Goal: Task Accomplishment & Management: Use online tool/utility

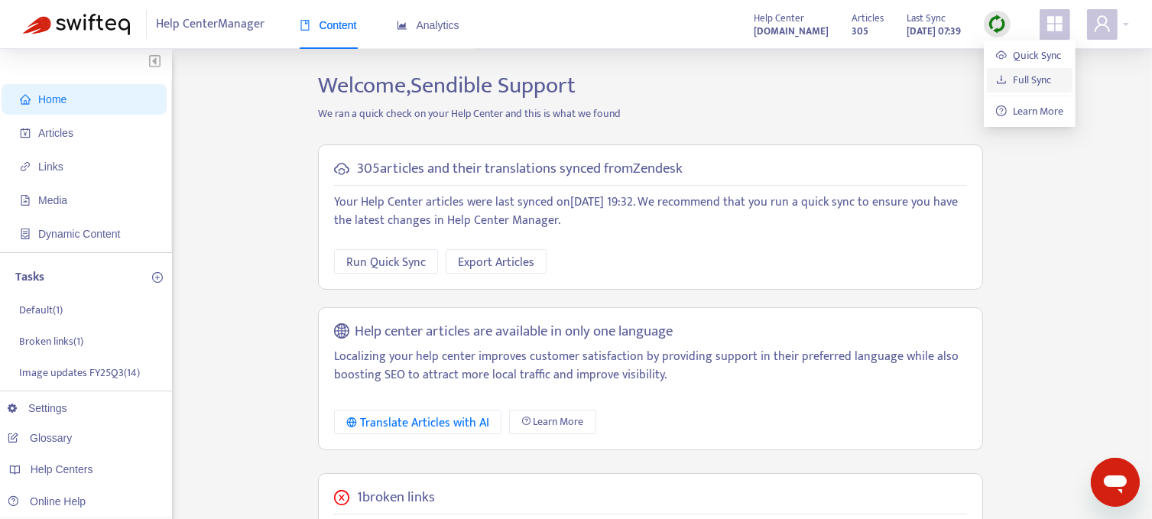
click at [1016, 75] on link "Full Sync" at bounding box center [1023, 80] width 55 height 18
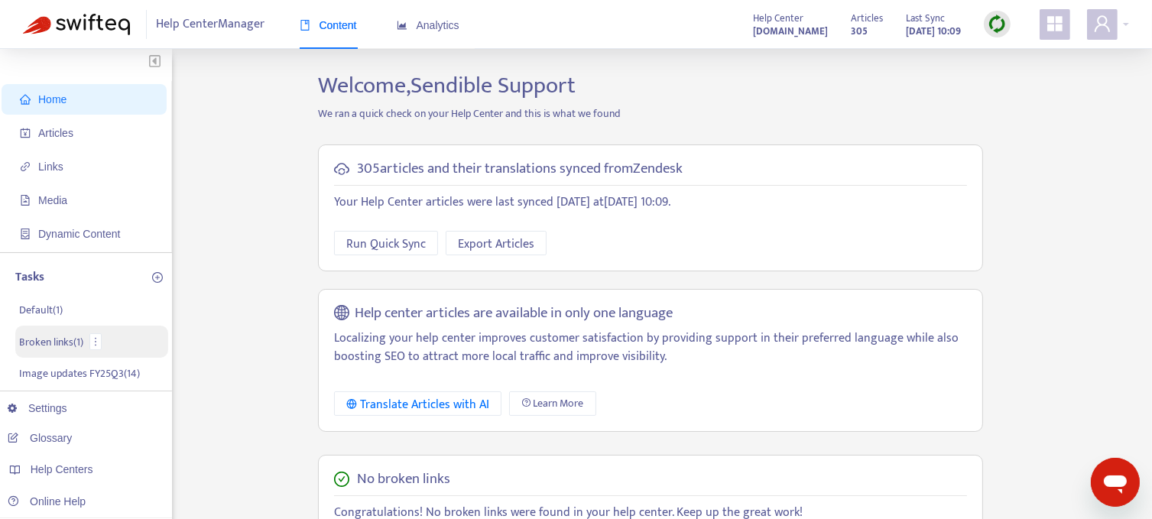
scroll to position [76, 0]
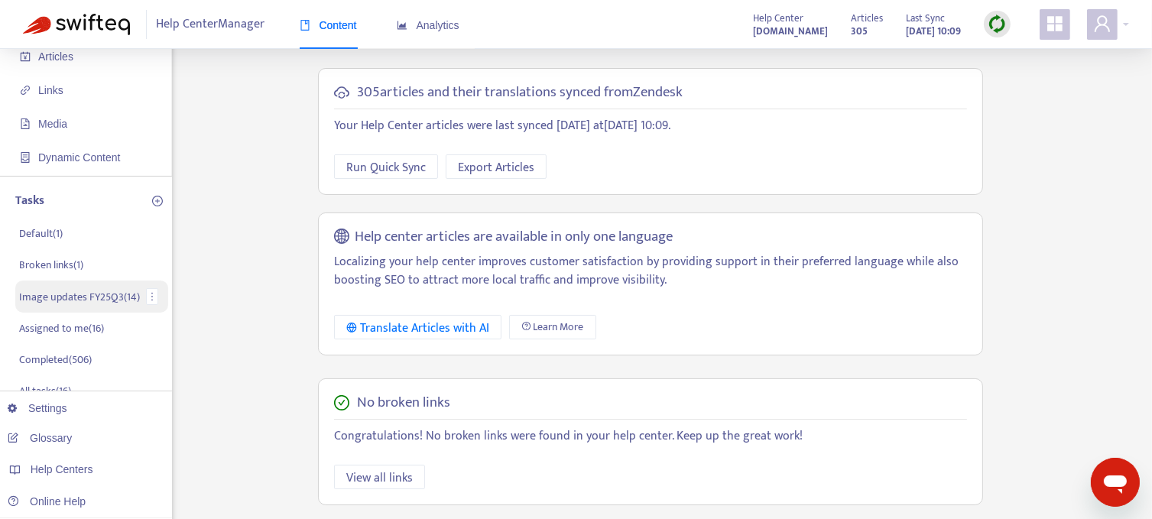
click at [73, 300] on p "Image updates FY25Q3 ( 14 )" at bounding box center [79, 297] width 121 height 16
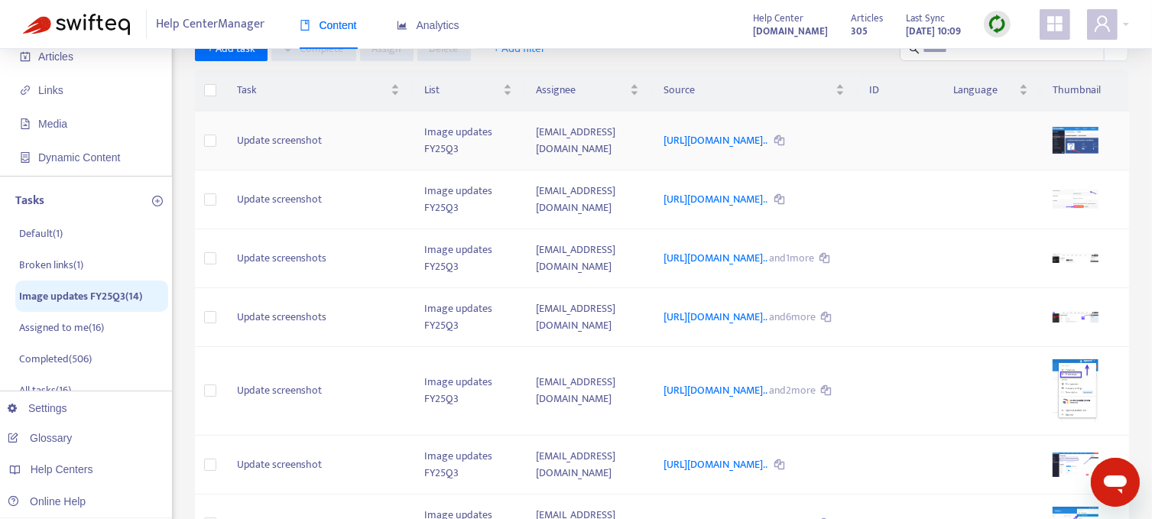
click at [412, 153] on td "Image updates FY25Q3" at bounding box center [468, 141] width 112 height 59
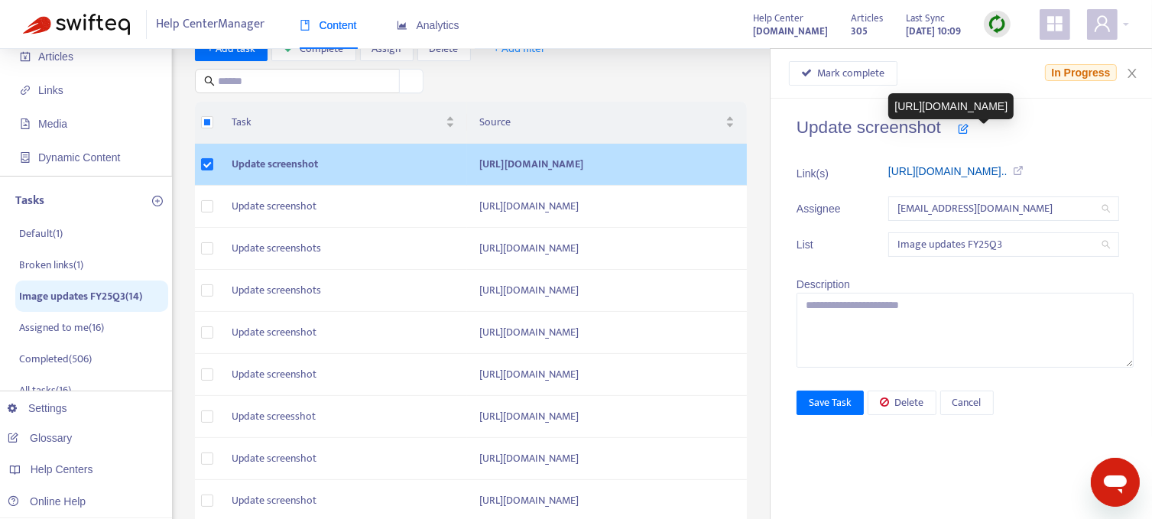
click at [1007, 172] on link "https://support.sendible.com/hc/art..." at bounding box center [947, 171] width 119 height 12
click at [835, 70] on span "Mark complete" at bounding box center [851, 73] width 67 height 17
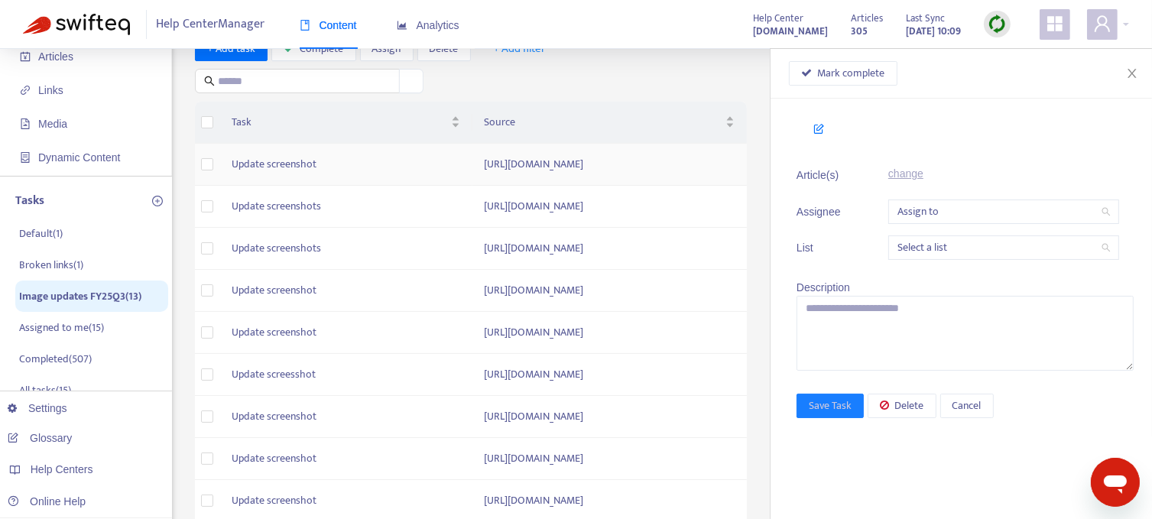
click at [303, 178] on td "Update screenshot" at bounding box center [345, 165] width 253 height 42
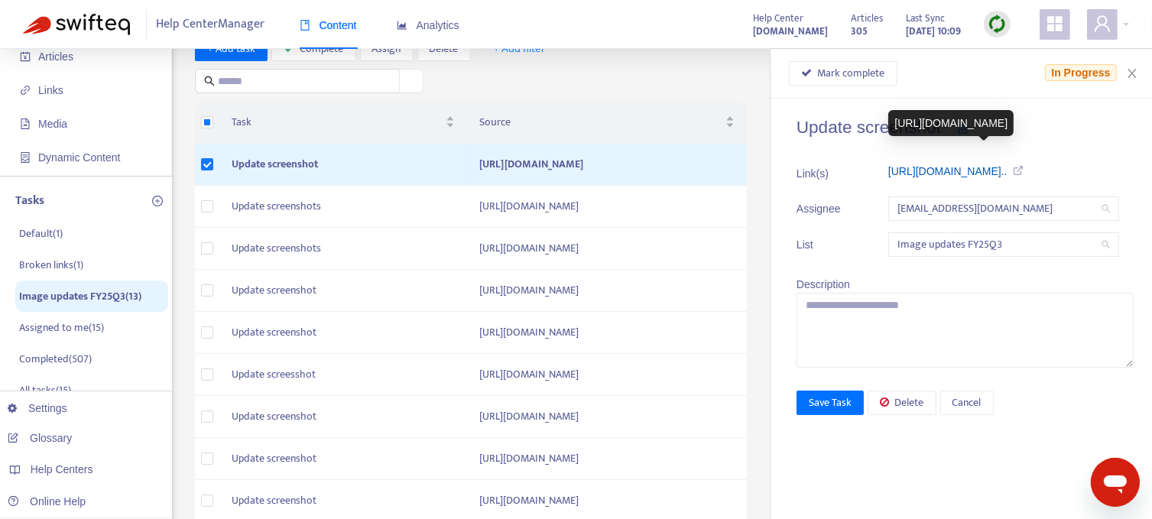
click at [1007, 173] on link "https://support.sendible.com/hc/art..." at bounding box center [947, 171] width 119 height 12
click at [844, 70] on span "Mark complete" at bounding box center [851, 73] width 67 height 17
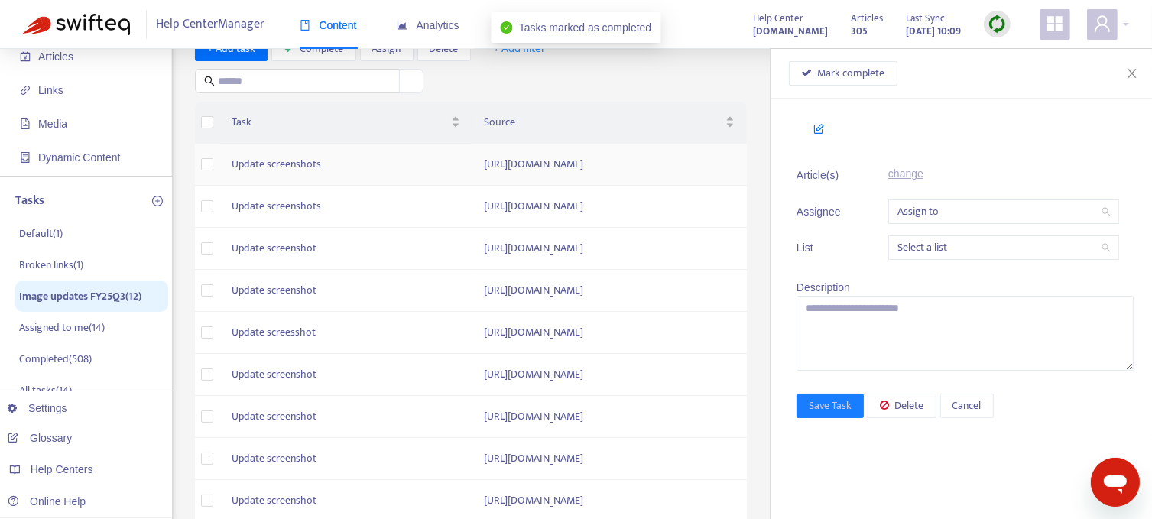
click at [472, 173] on td "https://support.sendible.com/hc/article_attachments/20992743979549" at bounding box center [609, 165] width 274 height 42
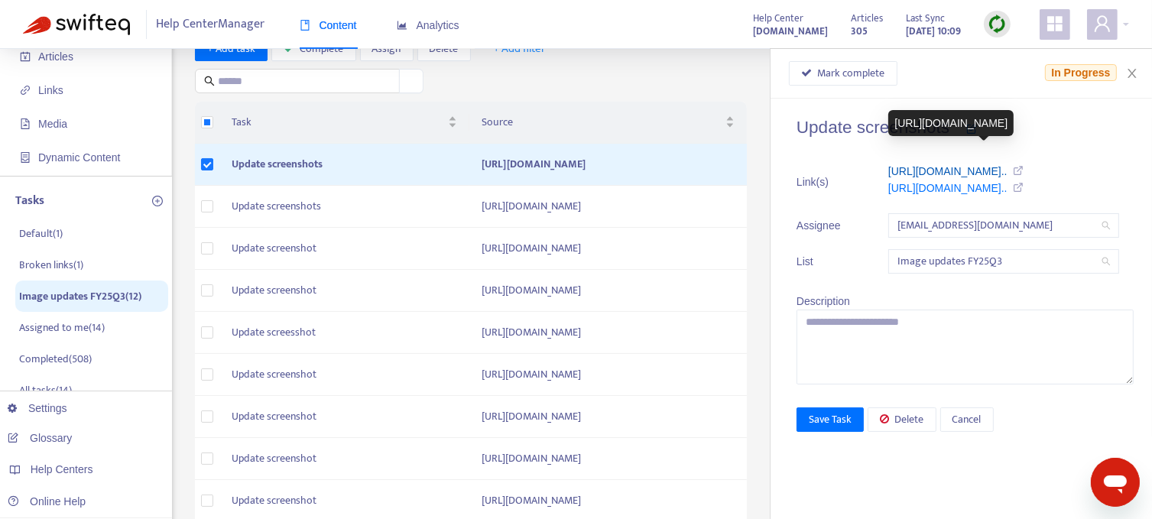
click at [982, 170] on link "https://support.sendible.com/hc/art..." at bounding box center [947, 171] width 119 height 12
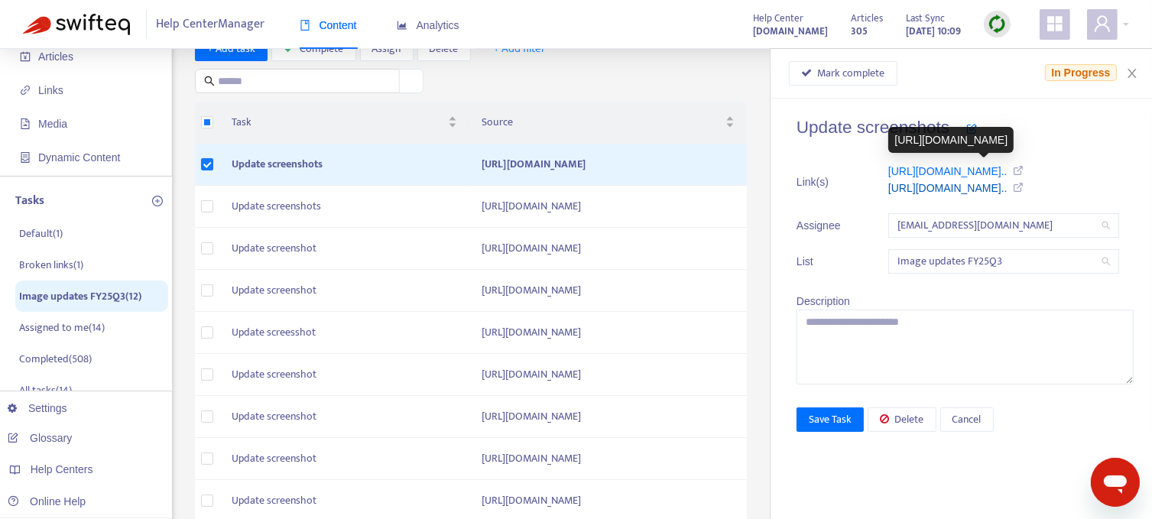
click at [1007, 189] on link "https://support.sendible.com/hc/art..." at bounding box center [947, 188] width 119 height 12
click at [844, 66] on span "Mark complete" at bounding box center [851, 73] width 67 height 17
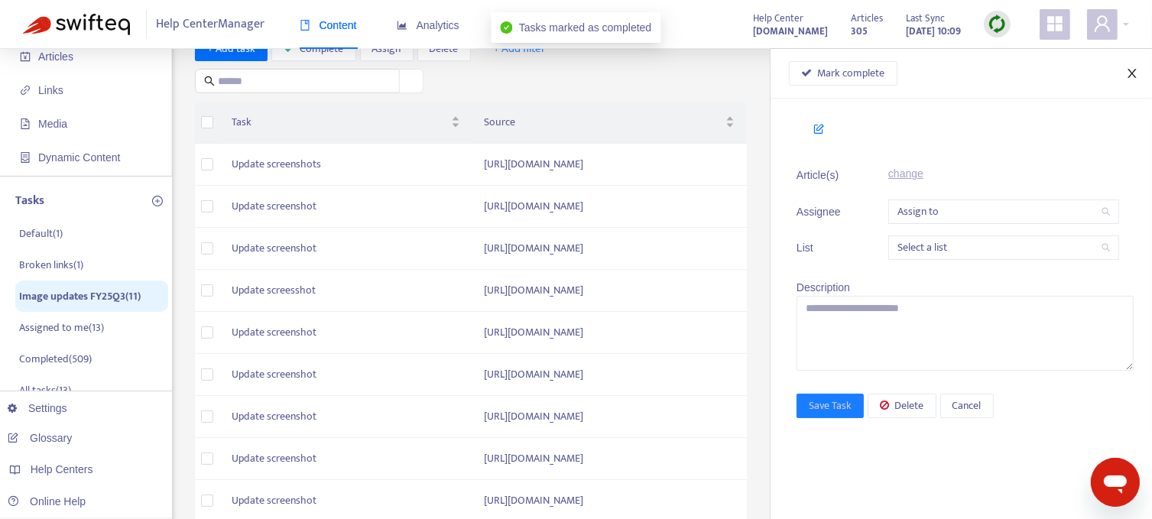
click at [1133, 73] on icon "close" at bounding box center [1132, 73] width 12 height 12
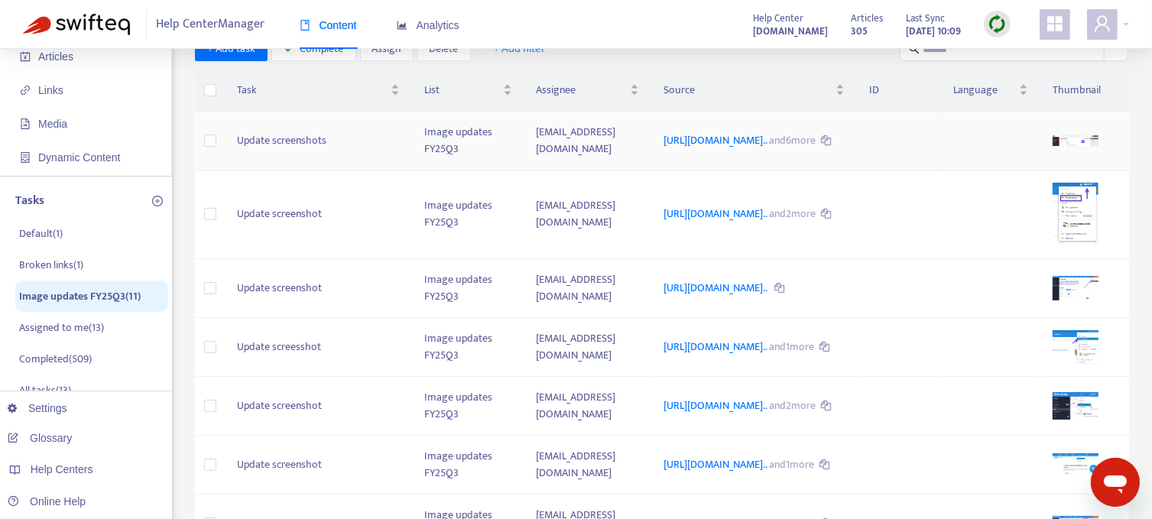
click at [300, 146] on td "Update screenshots" at bounding box center [318, 141] width 187 height 59
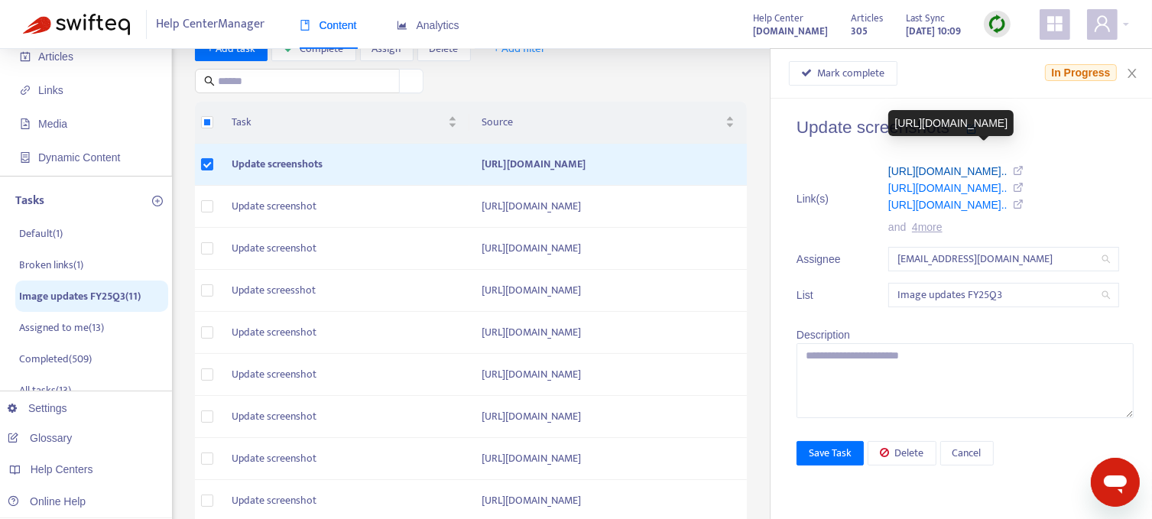
click at [938, 170] on link "https://support.sendible.com/hc/art..." at bounding box center [947, 171] width 119 height 12
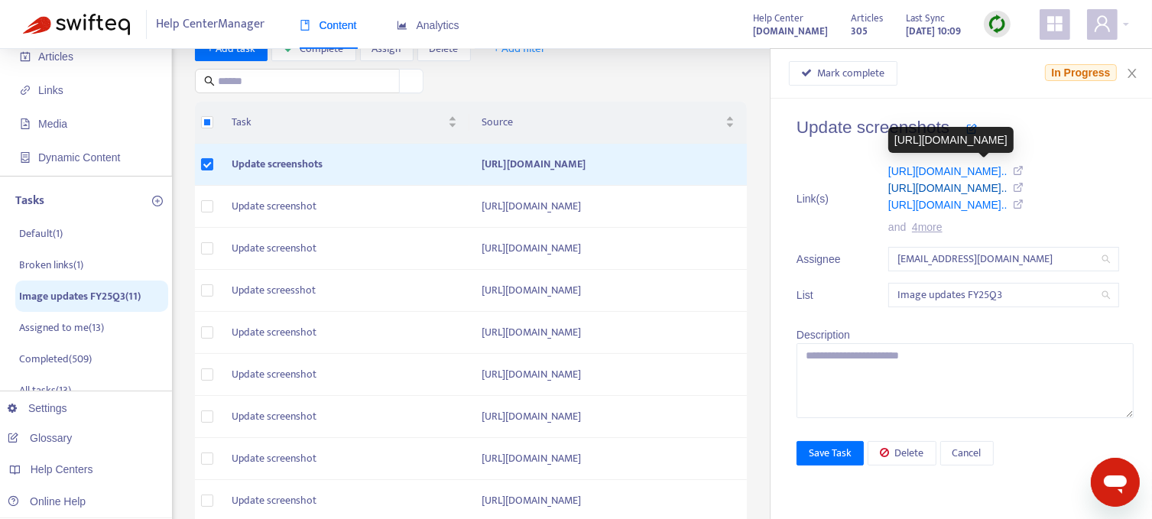
click at [992, 189] on link "https://support.sendible.com/hc/art..." at bounding box center [947, 188] width 119 height 12
click at [948, 203] on link "https://support.sendible.com/hc/art..." at bounding box center [947, 205] width 119 height 12
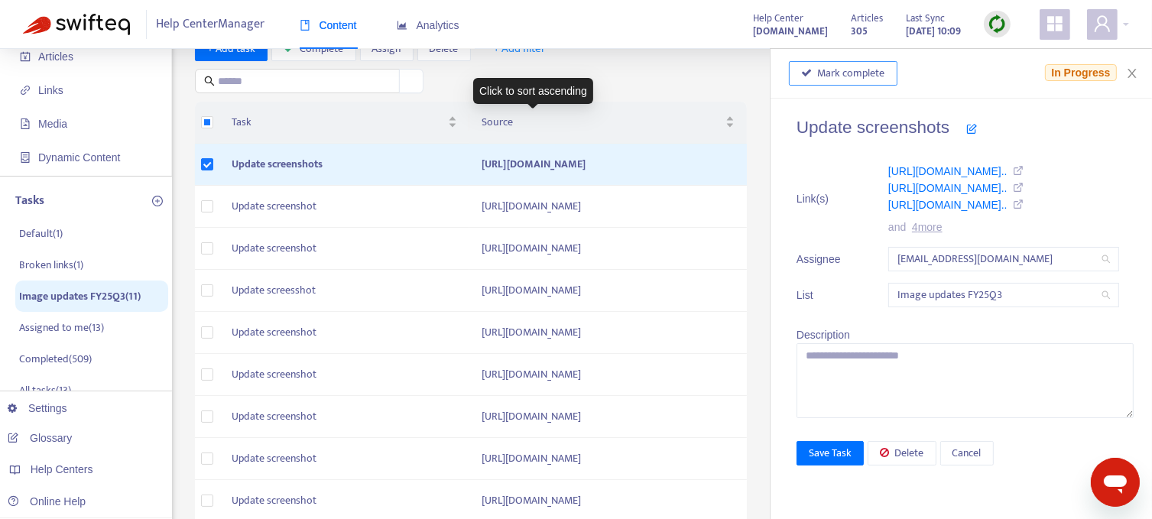
click at [838, 73] on span "Mark complete" at bounding box center [851, 73] width 67 height 17
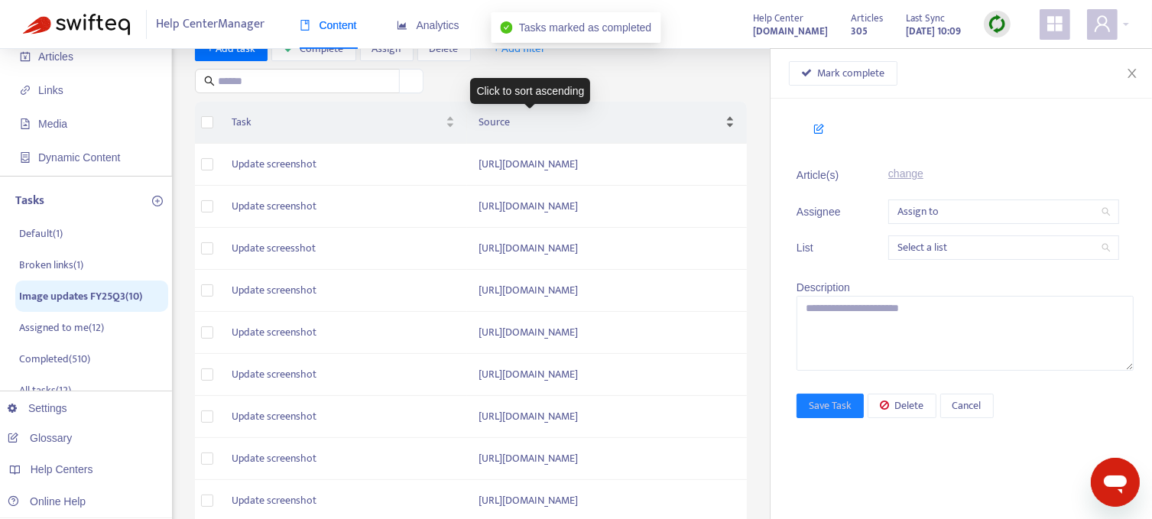
click at [608, 114] on div "Source" at bounding box center [607, 122] width 256 height 17
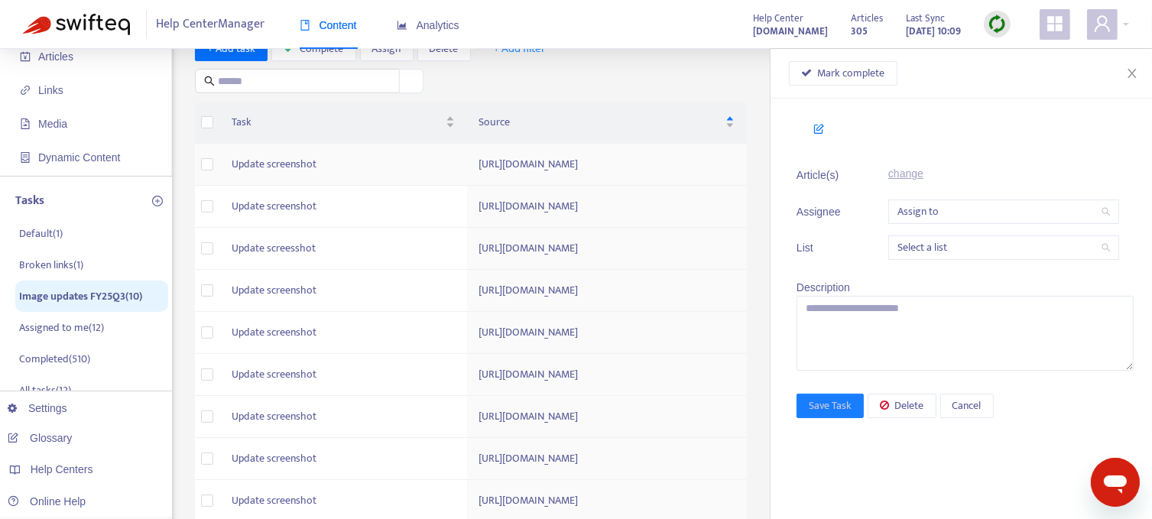
click at [501, 161] on td "https://support.sendible.com/hc/article_attachments/4408604438161" at bounding box center [607, 165] width 280 height 42
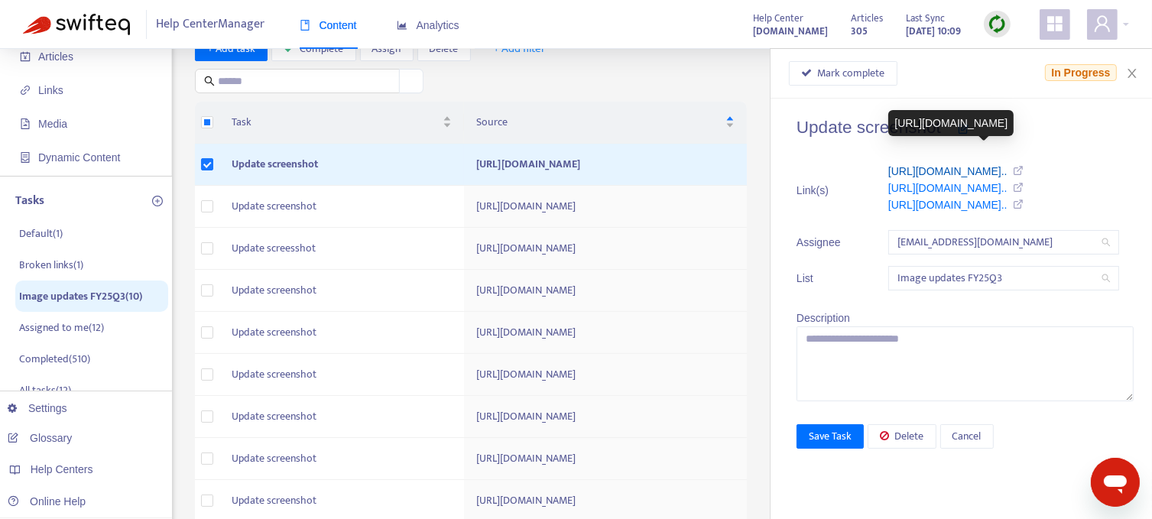
click at [946, 167] on link "https://support.sendible.com/hc/art..." at bounding box center [947, 171] width 119 height 12
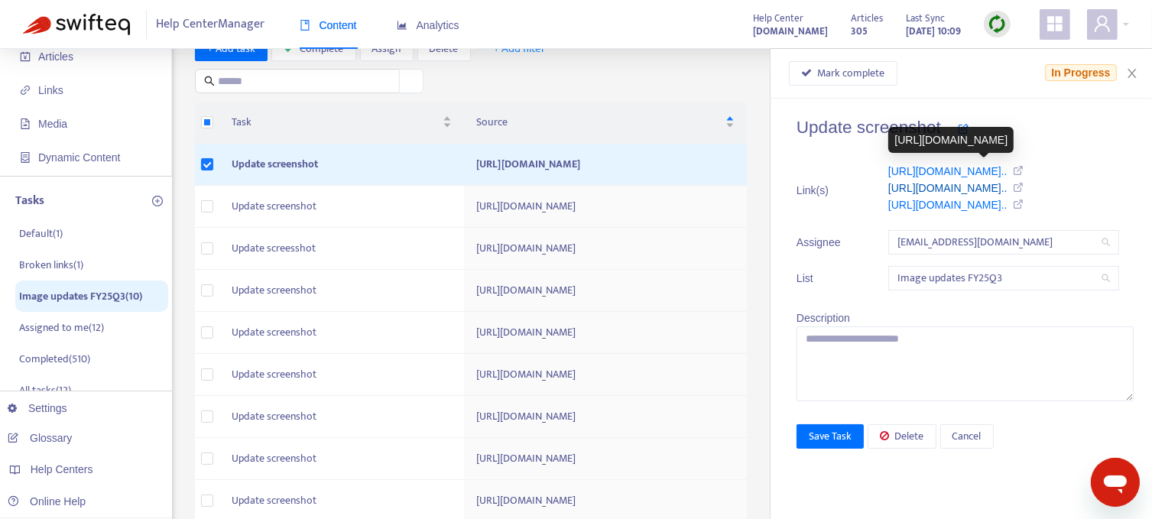
click at [938, 188] on link "https://support.sendible.com/hc/art..." at bounding box center [947, 188] width 119 height 12
click at [954, 205] on link "https://support.sendible.com/hc/art..." at bounding box center [947, 205] width 119 height 12
click at [832, 70] on span "Mark complete" at bounding box center [851, 73] width 67 height 17
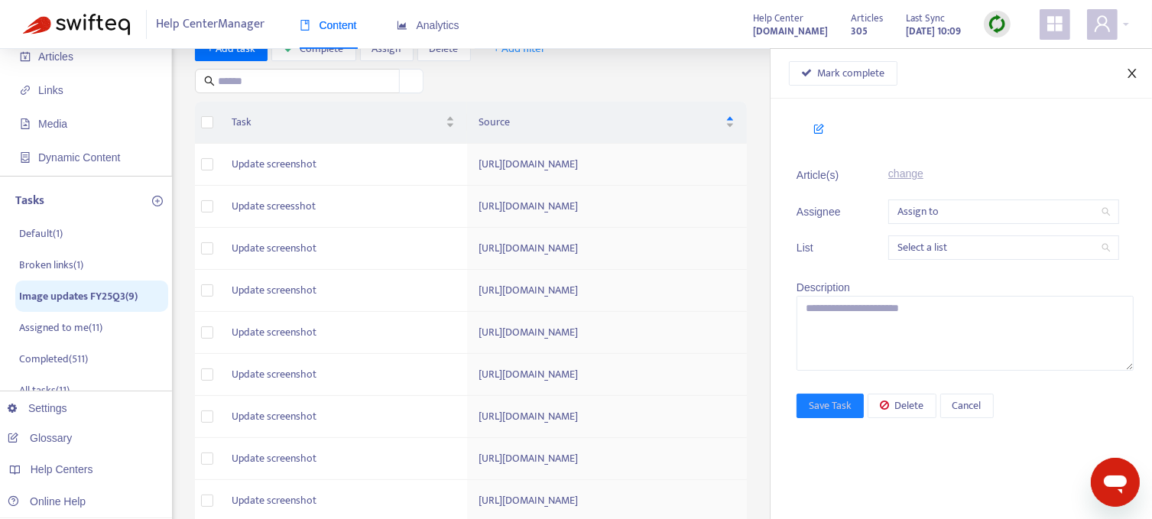
click at [1134, 75] on icon "close" at bounding box center [1132, 73] width 12 height 12
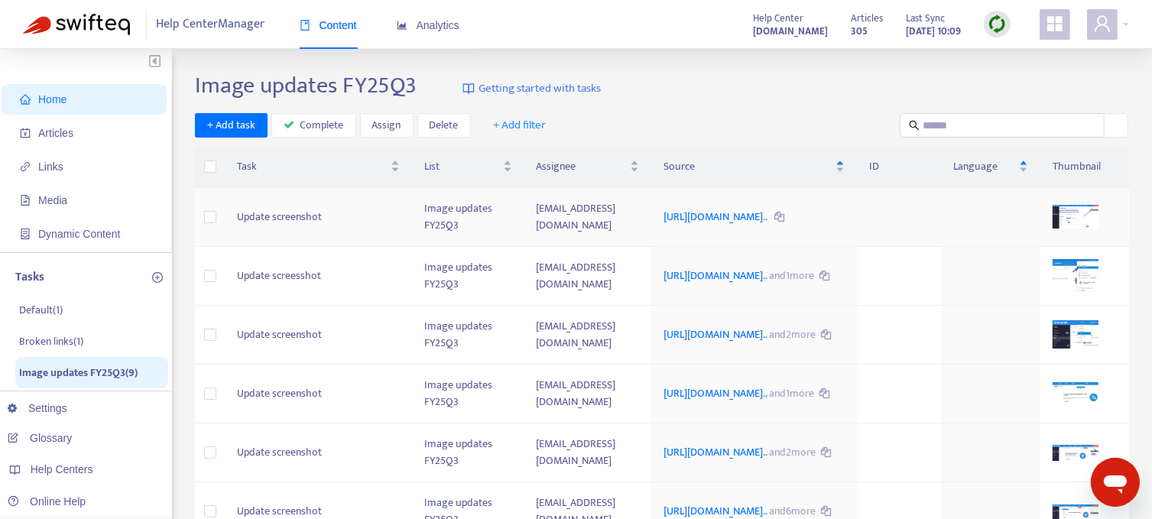
click at [311, 220] on td "Update screenshot" at bounding box center [318, 217] width 187 height 59
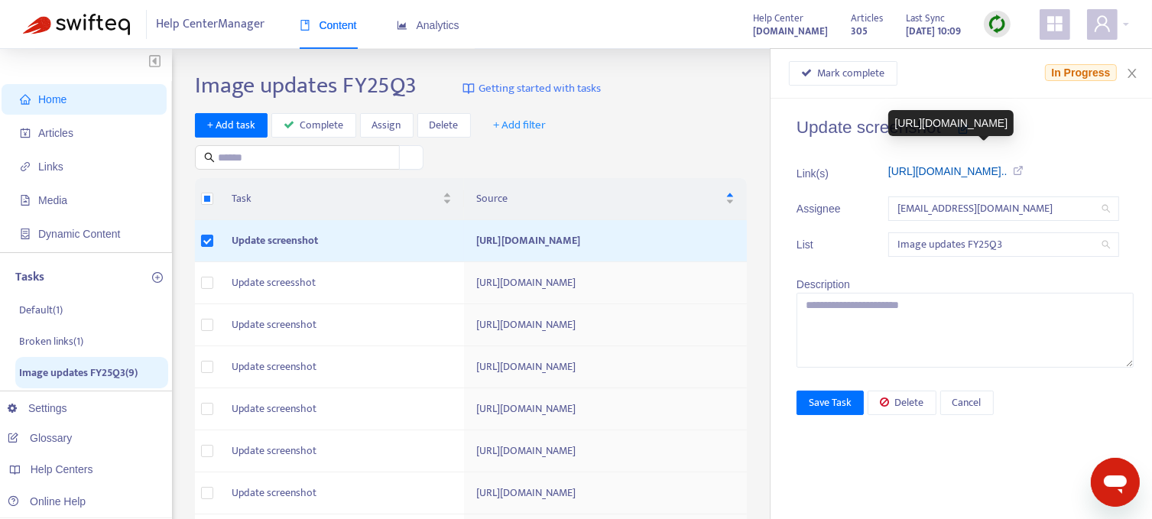
click at [1004, 169] on link "https://support.sendible.com/hc/art..." at bounding box center [947, 171] width 119 height 12
click at [859, 77] on span "Mark complete" at bounding box center [851, 73] width 67 height 17
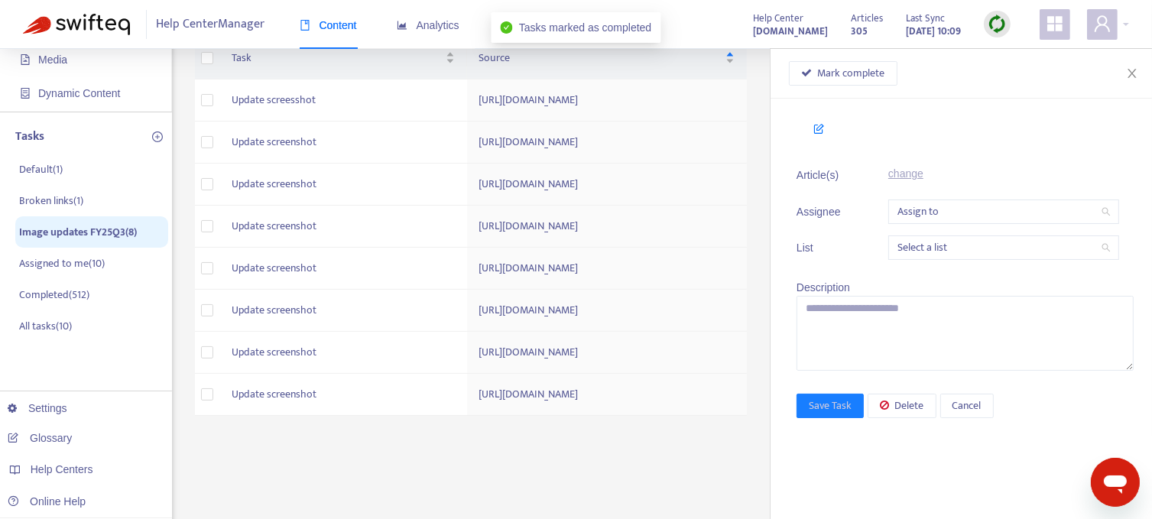
scroll to position [153, 0]
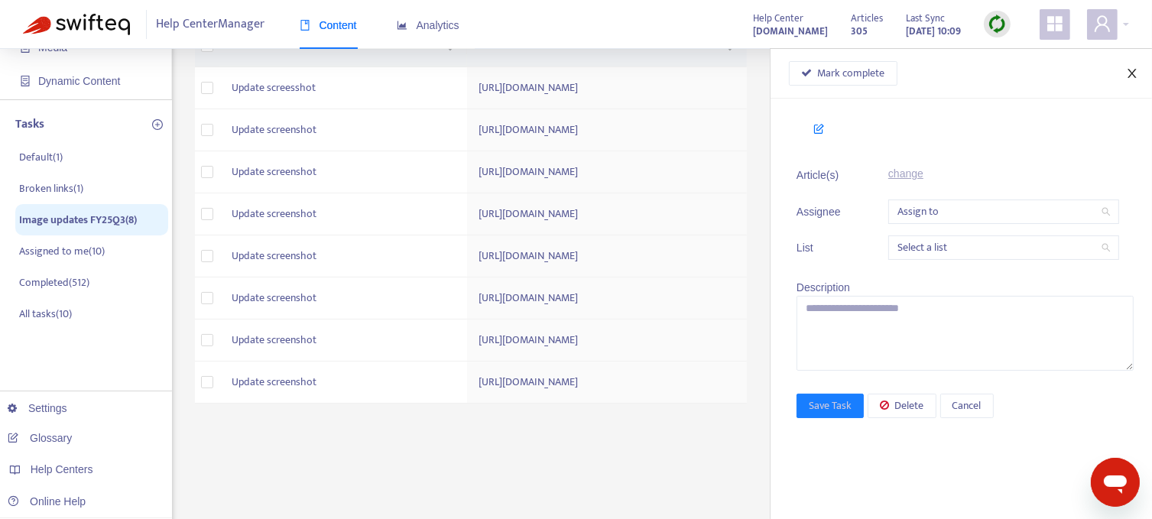
click at [1130, 71] on icon "close" at bounding box center [1131, 73] width 8 height 9
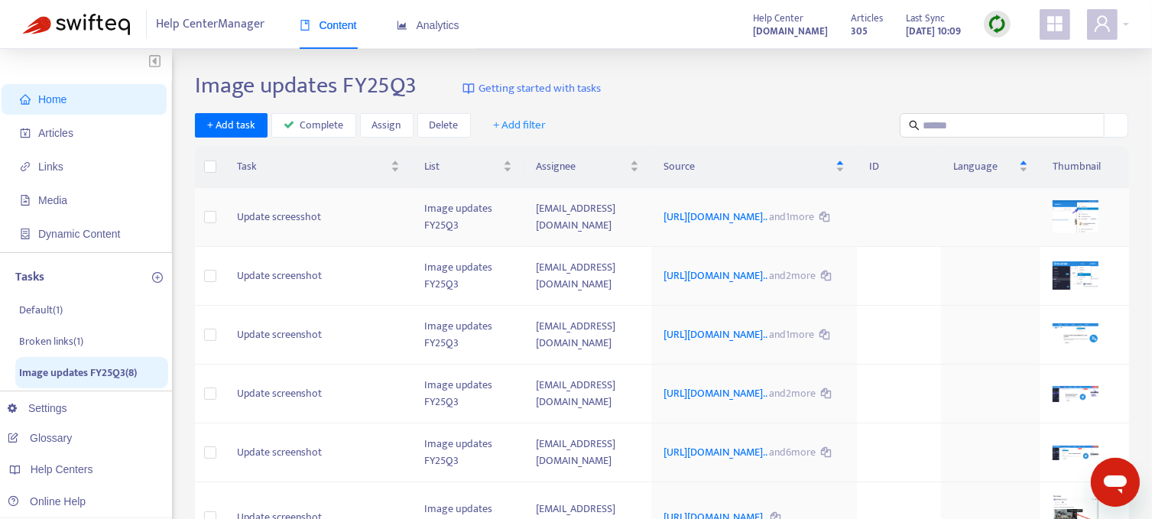
click at [278, 227] on td "Update screesshot" at bounding box center [318, 217] width 187 height 59
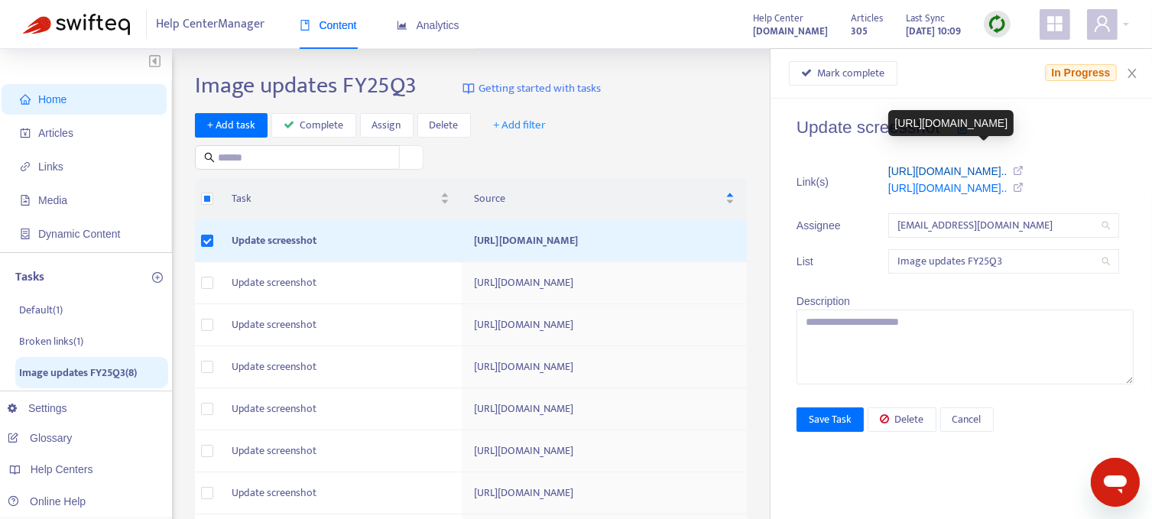
click at [955, 173] on link "https://support.sendible.com/hc/art..." at bounding box center [947, 171] width 119 height 12
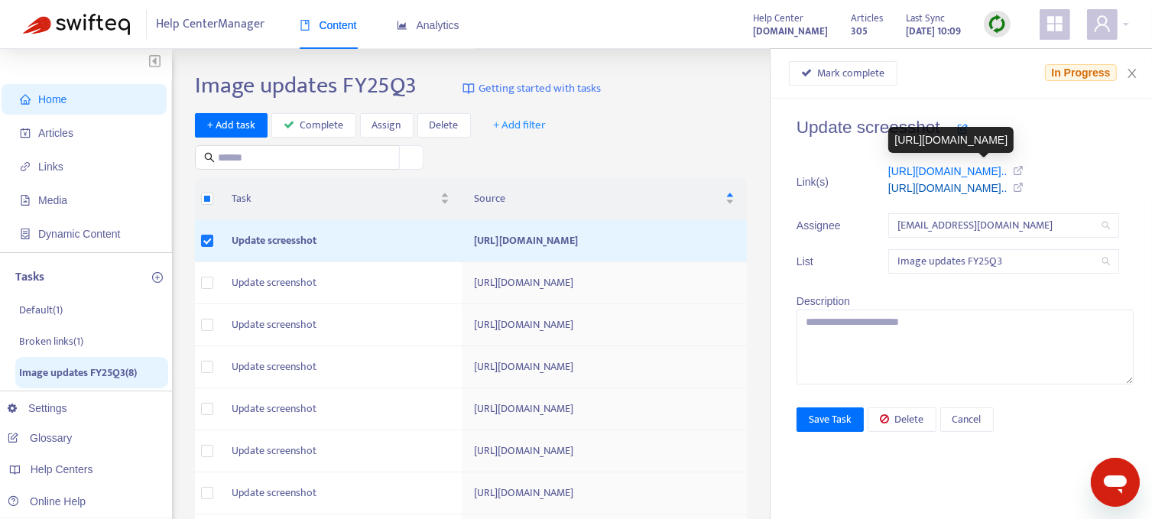
click at [966, 187] on link "https://support.sendible.com/hc/art..." at bounding box center [947, 188] width 119 height 12
click at [849, 73] on span "Mark complete" at bounding box center [851, 73] width 67 height 17
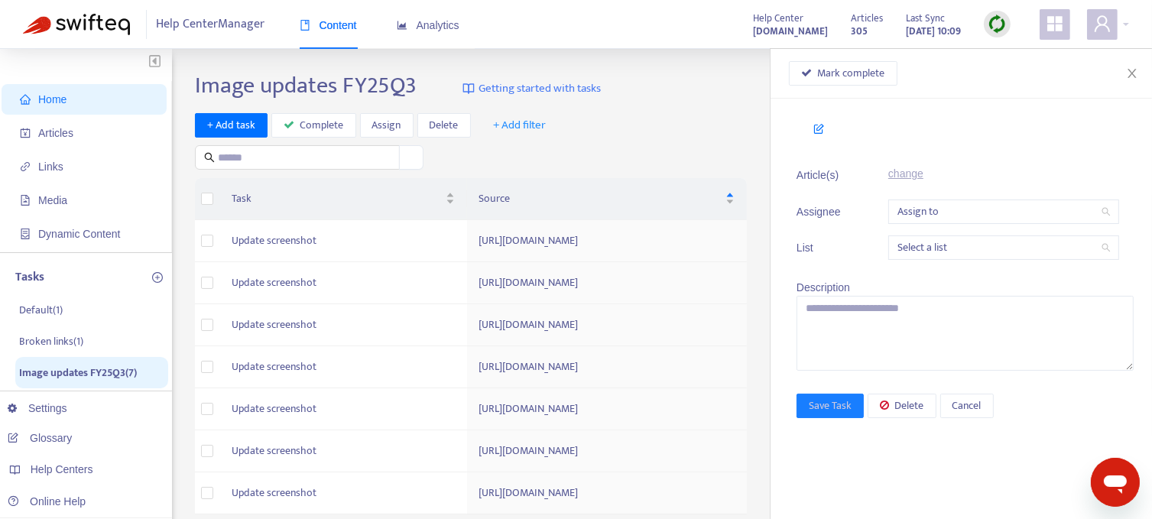
click at [710, 124] on div "+ Add task Complete Assign Delete + Add filter" at bounding box center [475, 141] width 560 height 57
click at [1131, 72] on icon "close" at bounding box center [1132, 73] width 12 height 12
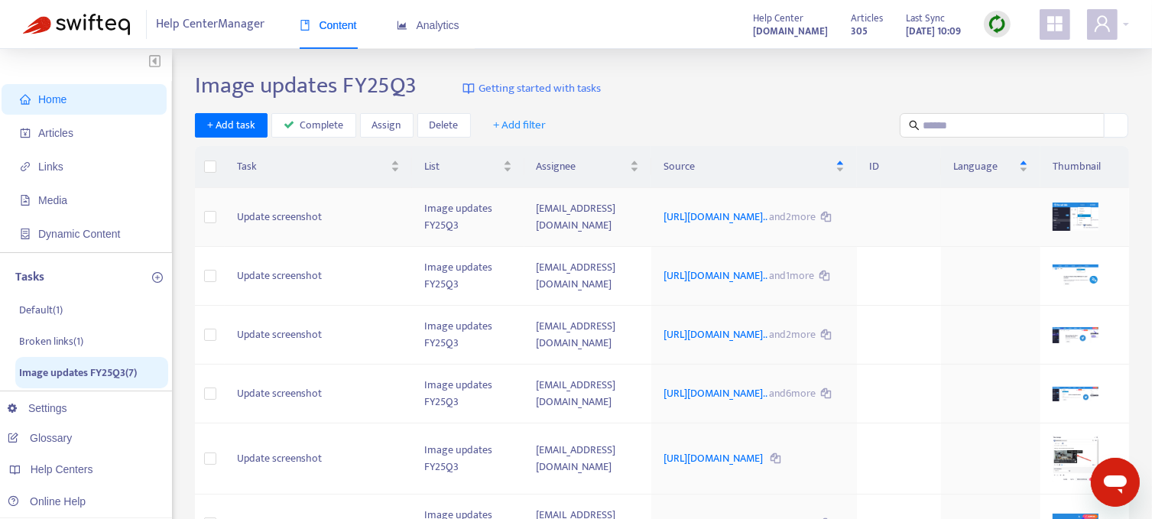
click at [300, 232] on td "Update screenshot" at bounding box center [318, 217] width 187 height 59
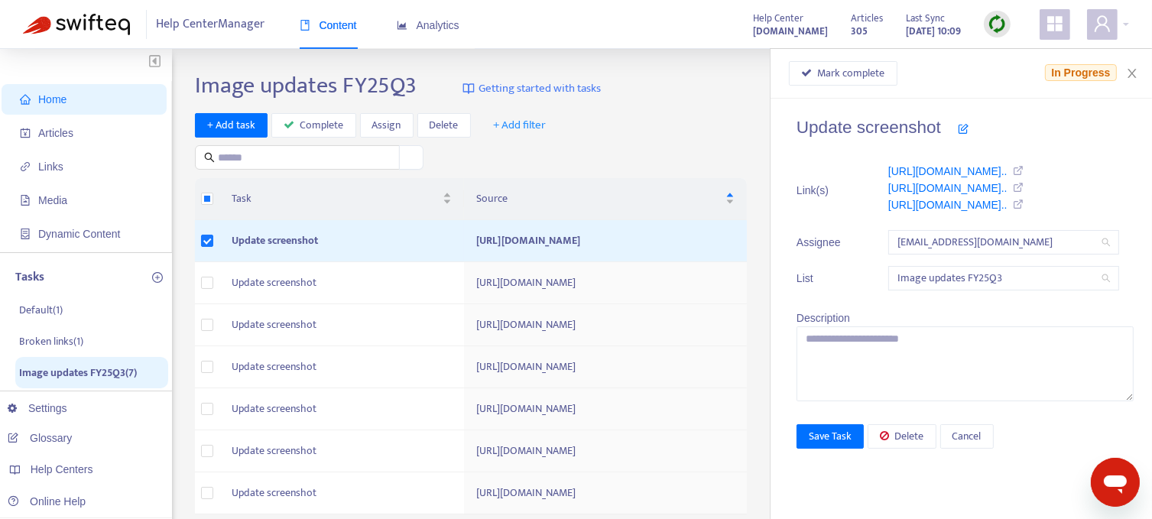
click at [703, 147] on div "+ Add task Complete Assign Delete + Add filter" at bounding box center [475, 141] width 560 height 57
click at [1132, 70] on icon "close" at bounding box center [1132, 73] width 12 height 12
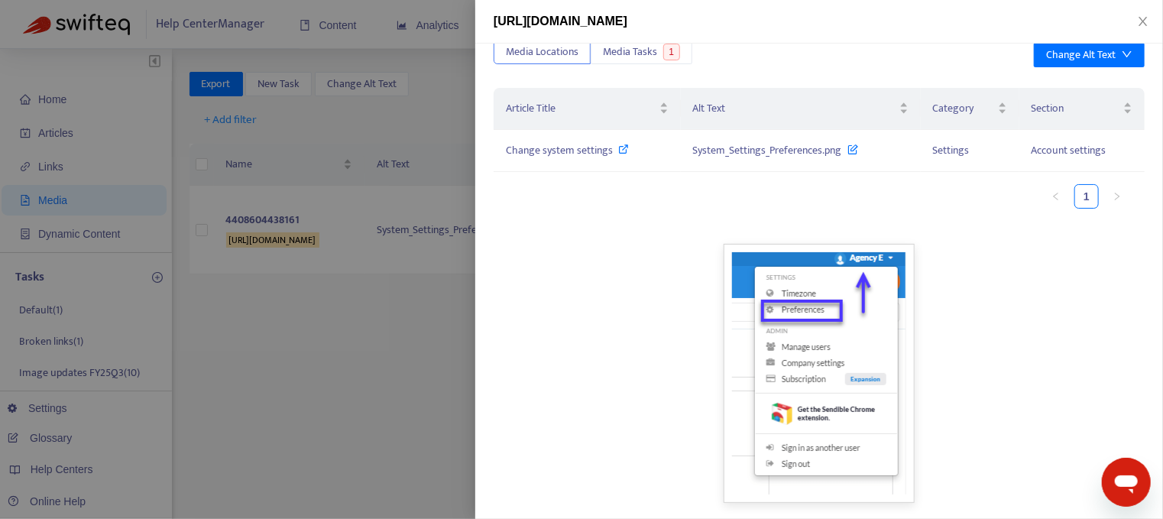
scroll to position [53, 0]
click at [602, 146] on span "Change system settings" at bounding box center [559, 150] width 107 height 18
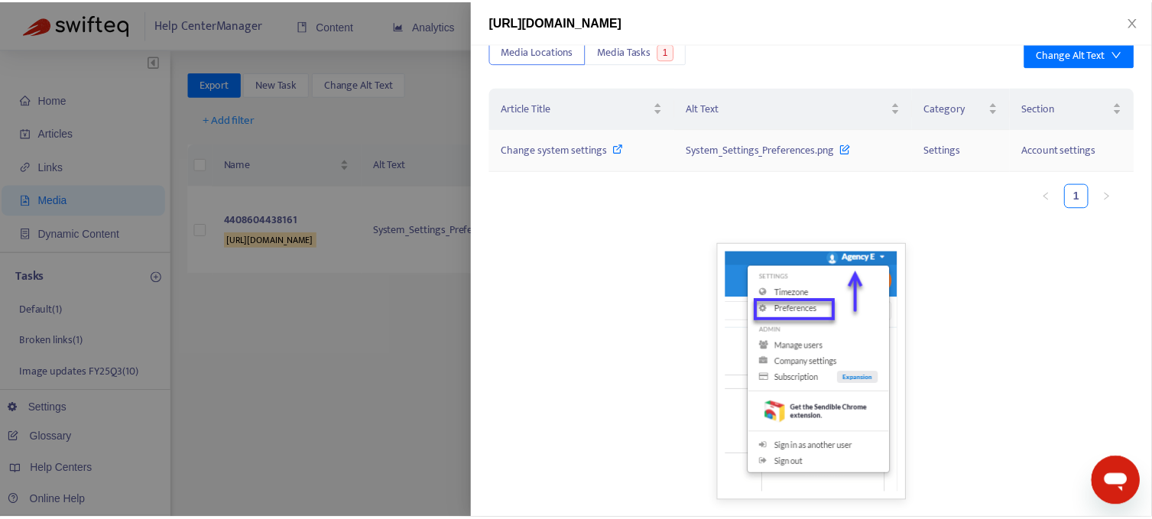
scroll to position [0, 0]
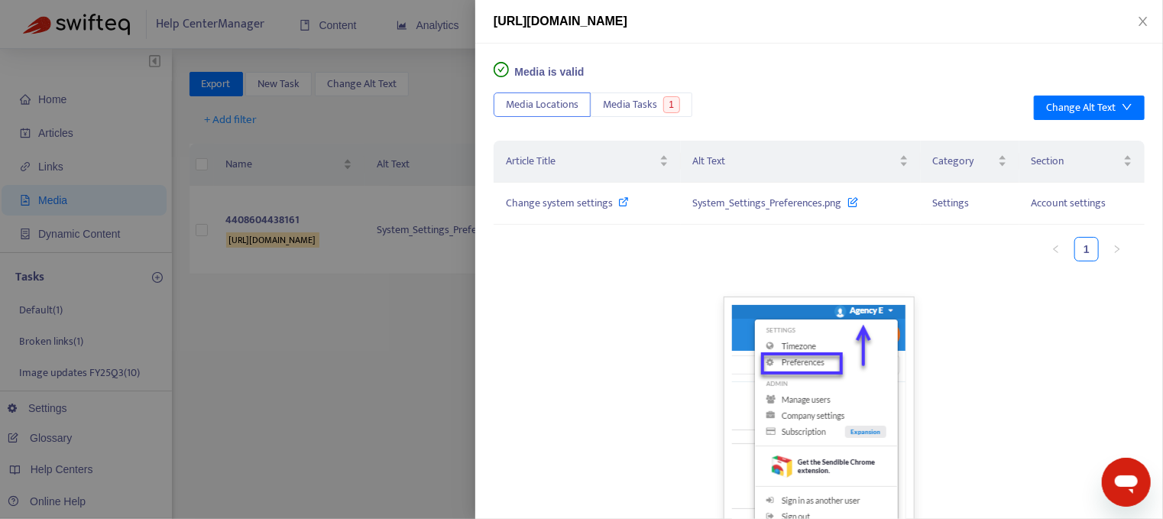
click at [416, 137] on div at bounding box center [581, 259] width 1163 height 519
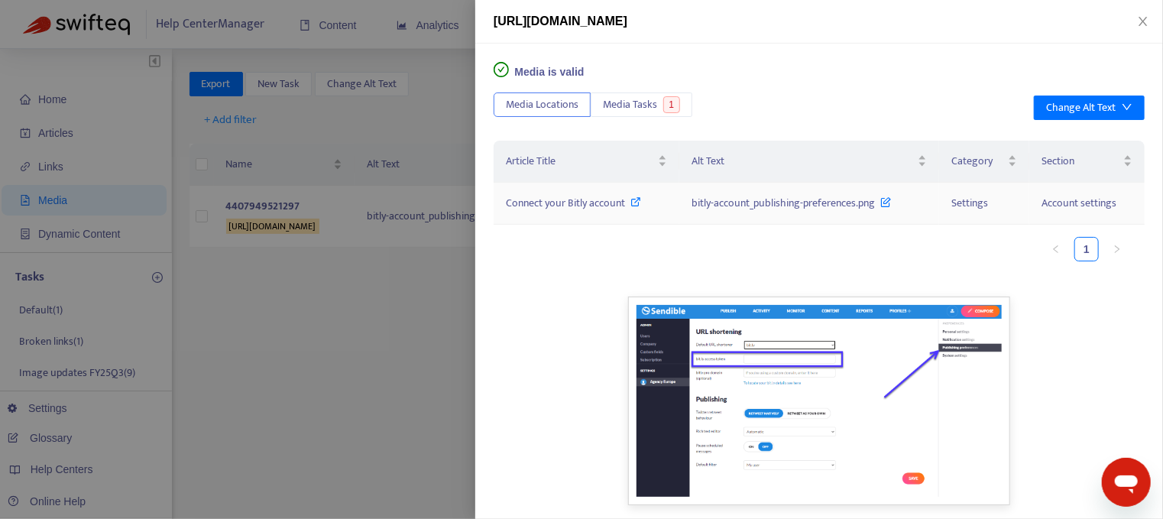
click at [628, 203] on div "Connect your Bitly account" at bounding box center [586, 203] width 161 height 17
click at [382, 339] on div at bounding box center [581, 259] width 1163 height 519
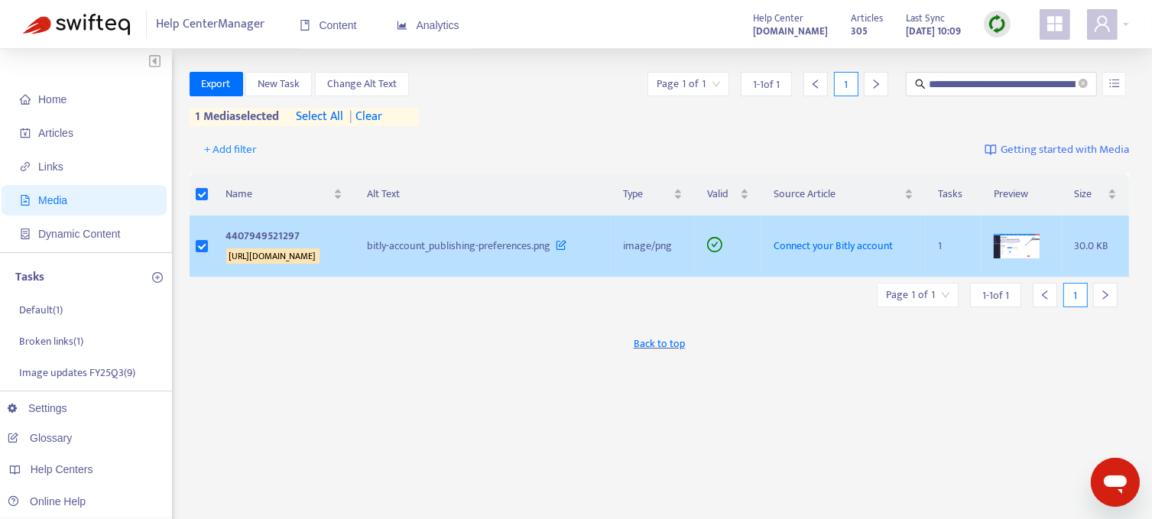
click at [319, 253] on sqkw "[URL][DOMAIN_NAME]" at bounding box center [272, 255] width 93 height 15
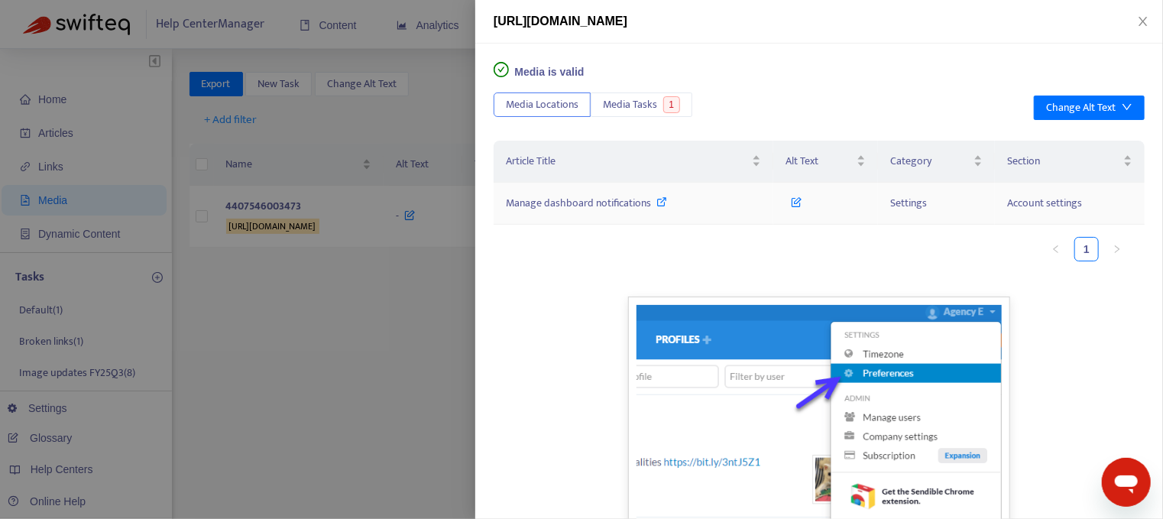
click at [604, 203] on span "Manage dashboard notifications" at bounding box center [578, 203] width 145 height 18
